Goal: Information Seeking & Learning: Learn about a topic

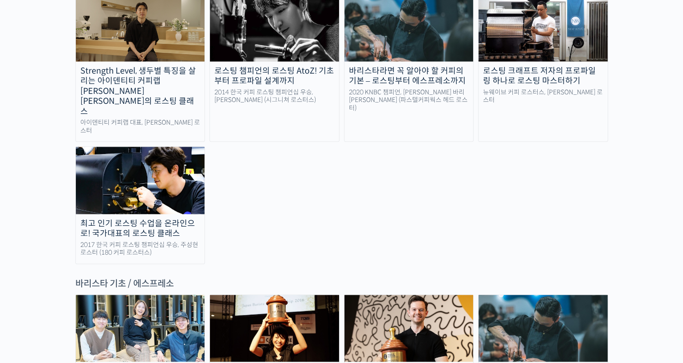
scroll to position [993, 0]
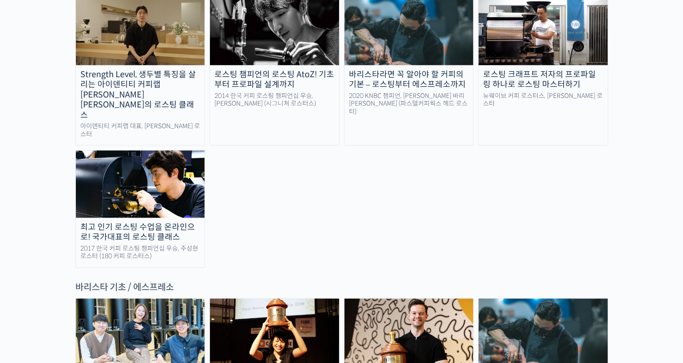
click at [603, 70] on div "로스팅 크래프트 저자의 프로파일링 하나로 로스팅 마스터하기" at bounding box center [543, 80] width 129 height 20
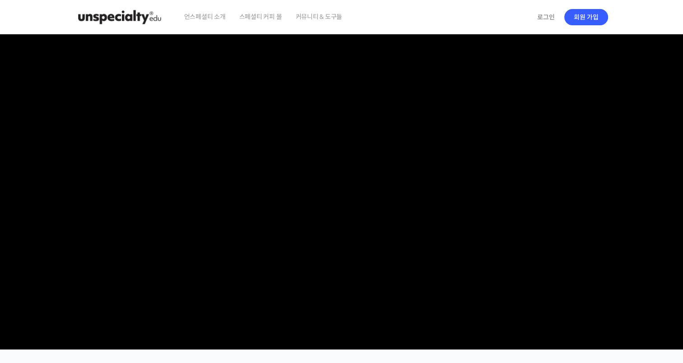
checkbox input "true"
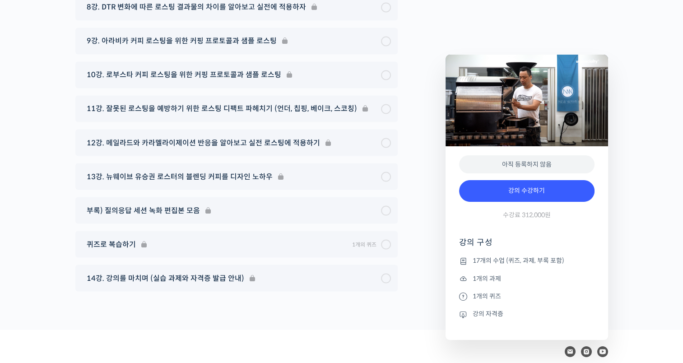
scroll to position [5027, 0]
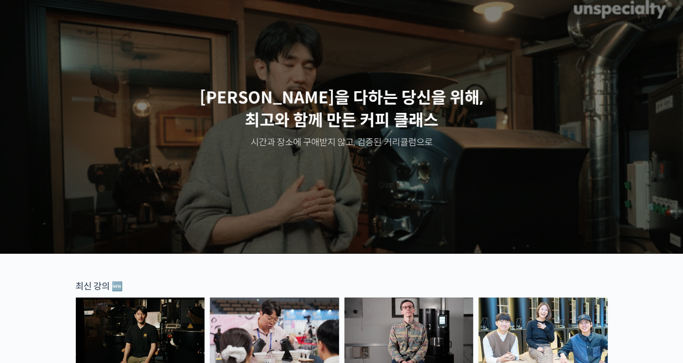
scroll to position [2, 0]
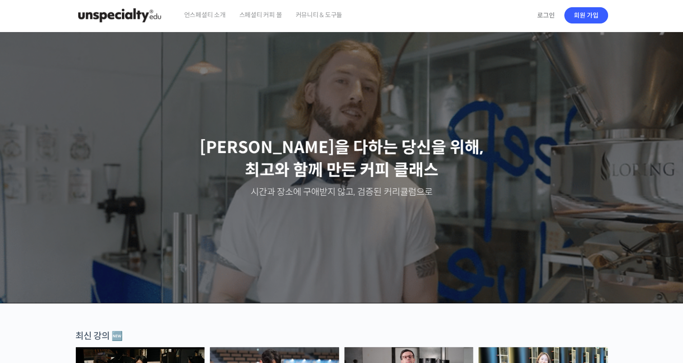
click at [195, 18] on span "언스페셜티 소개" at bounding box center [205, 15] width 42 height 34
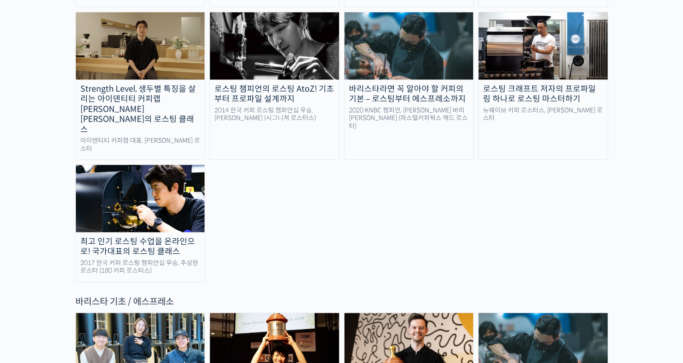
scroll to position [1129, 0]
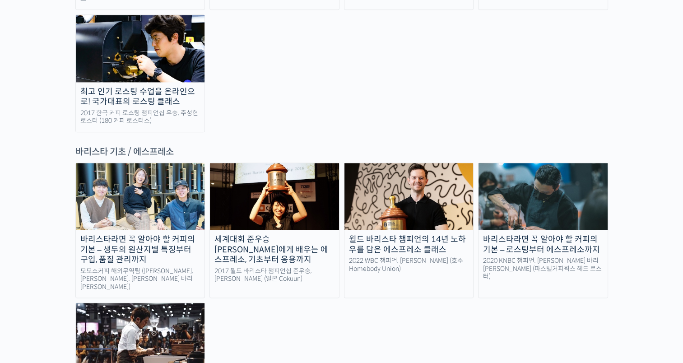
click at [169, 303] on img at bounding box center [140, 336] width 129 height 67
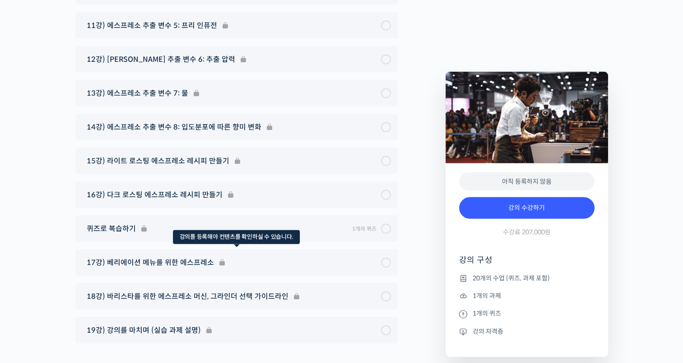
scroll to position [5224, 0]
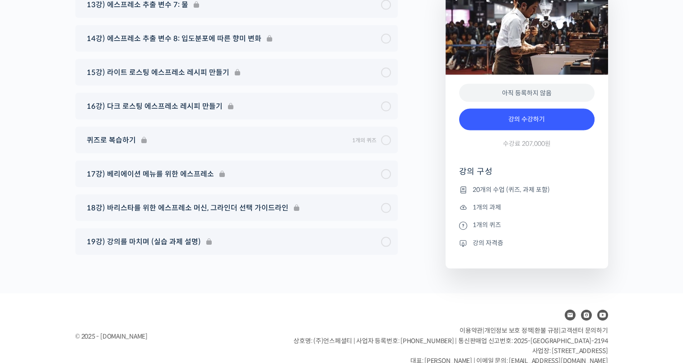
click at [334, 294] on footer "© 2025 - [DOMAIN_NAME] 이용약관 | 개인정보 보호 정책 | 환불 규정 | 고객센터 문의하기 상호명: (주)언스페셜티 | 사업…" at bounding box center [341, 337] width 683 height 86
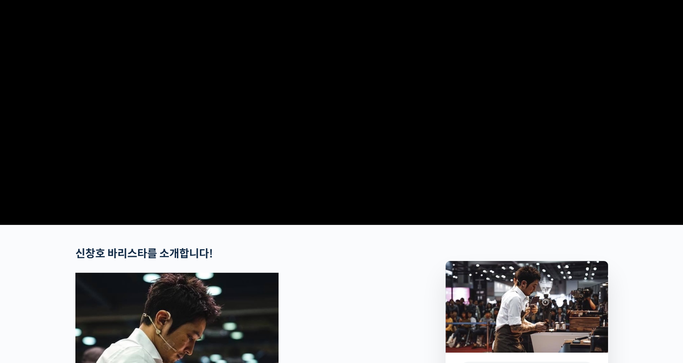
scroll to position [0, 0]
